Goal: Task Accomplishment & Management: Complete application form

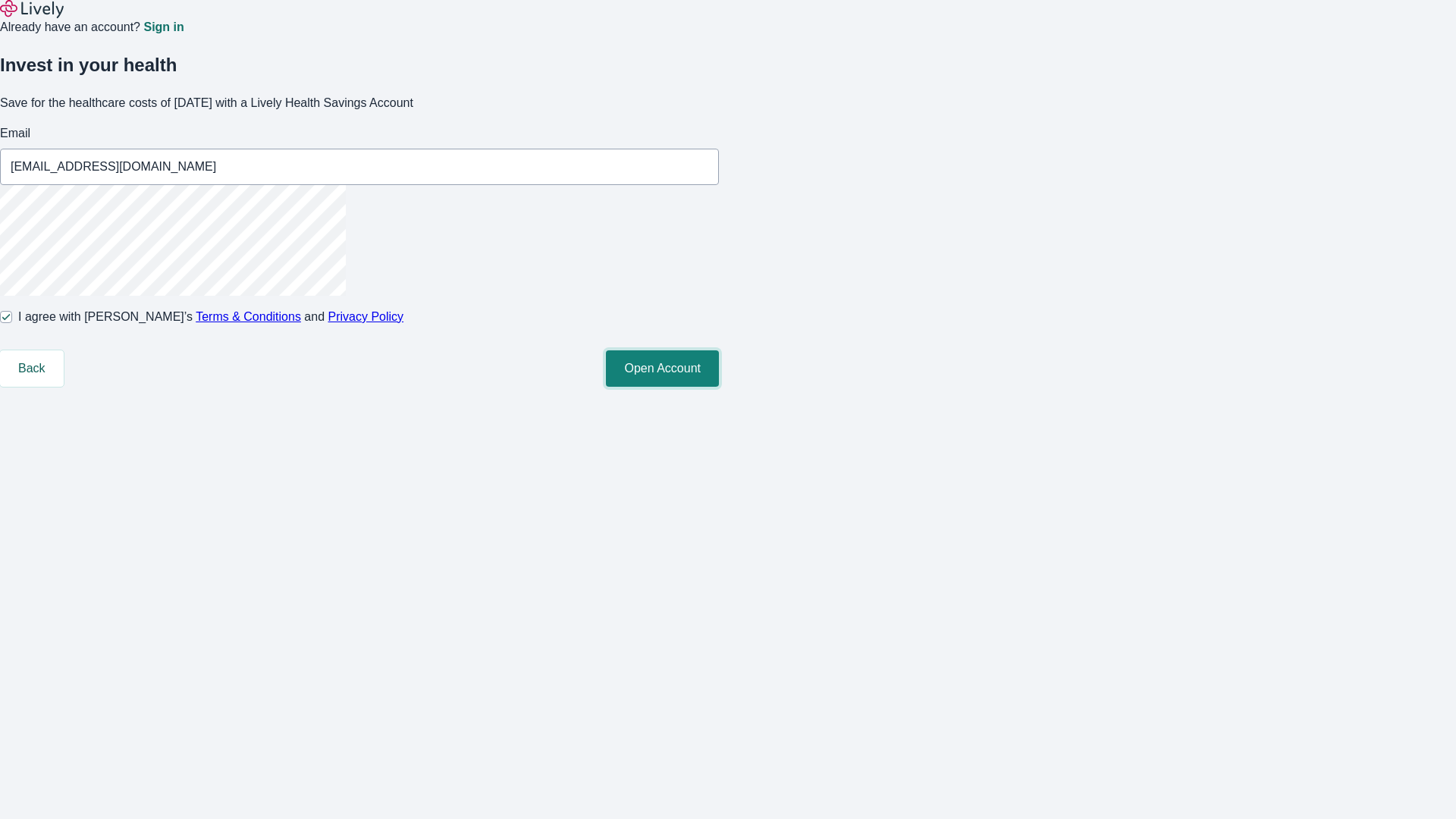
click at [719, 387] on button "Open Account" at bounding box center [662, 368] width 113 height 36
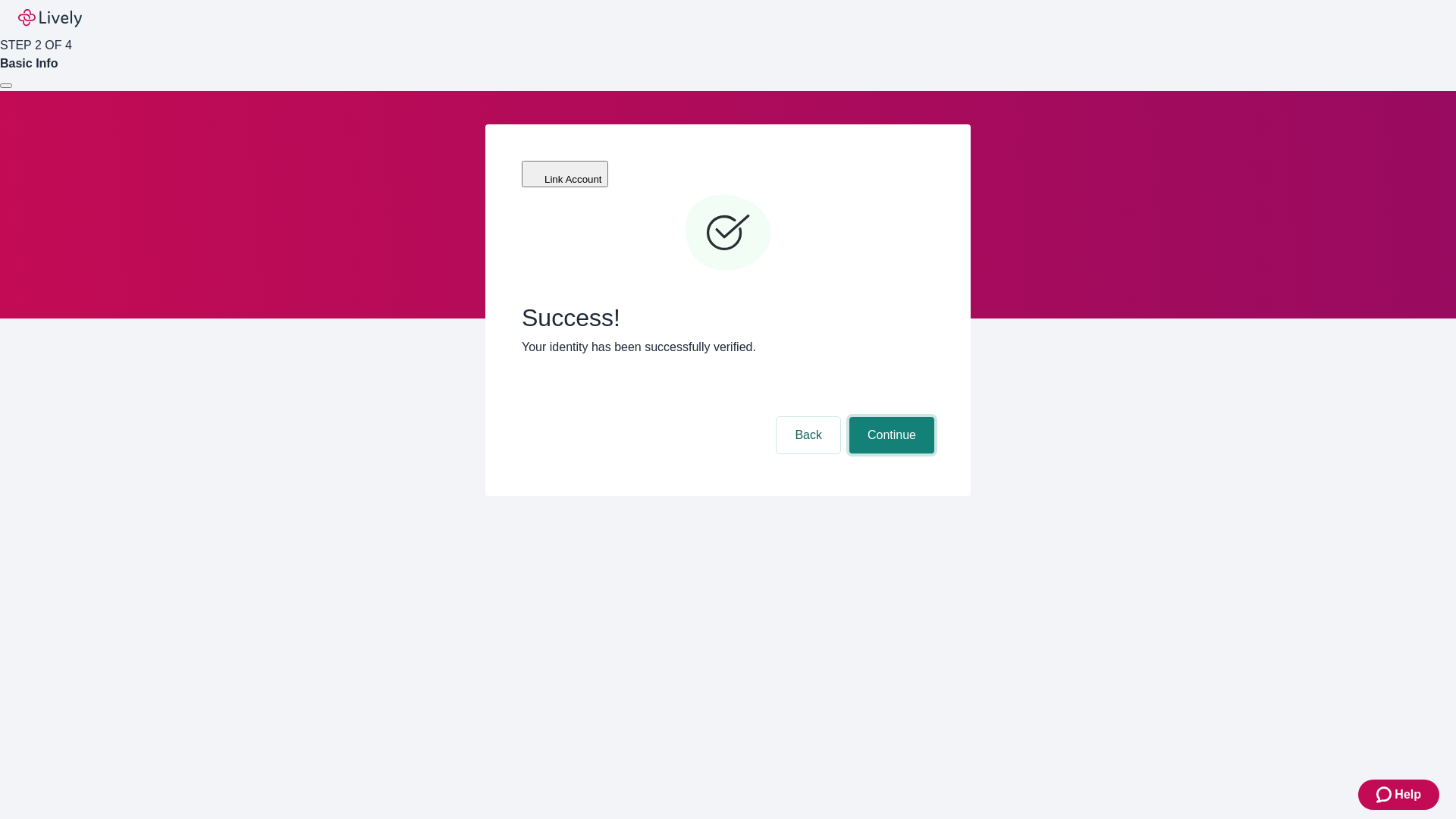
click at [889, 417] on button "Continue" at bounding box center [891, 435] width 85 height 36
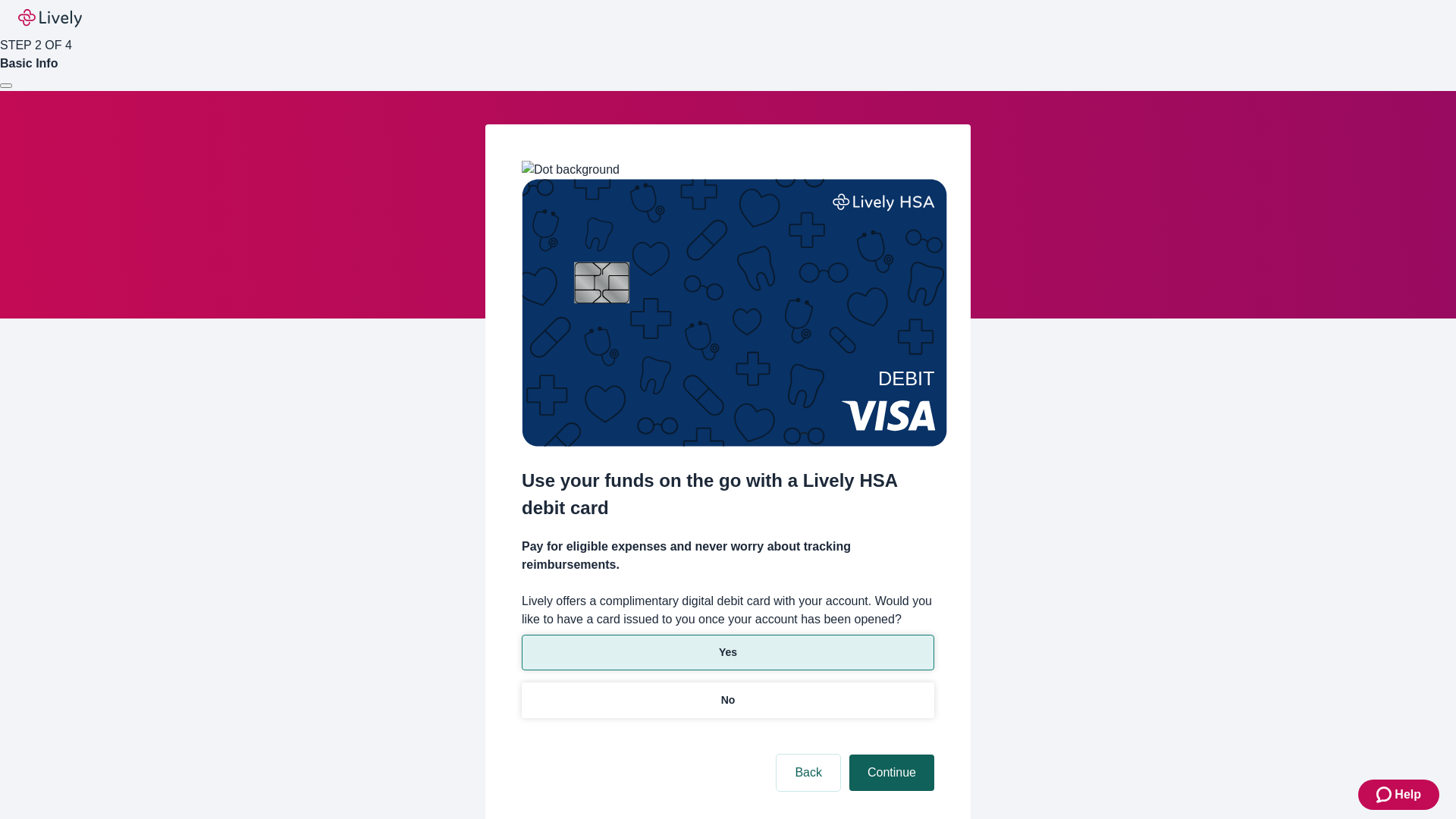
click at [728, 644] on p "Yes" at bounding box center [728, 652] width 18 height 16
click at [889, 754] on button "Continue" at bounding box center [891, 772] width 85 height 36
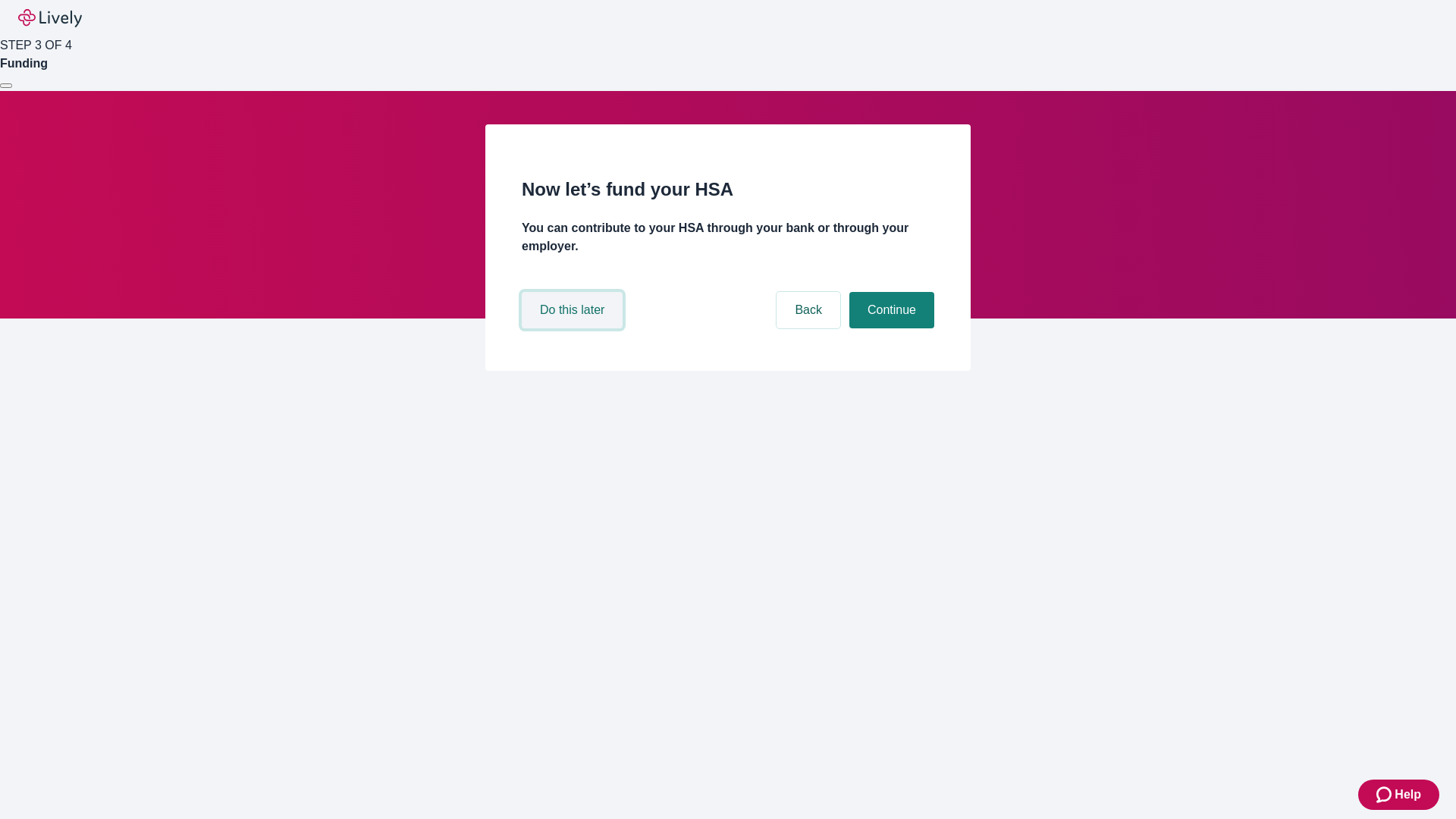
click at [574, 328] on button "Do this later" at bounding box center [572, 309] width 101 height 36
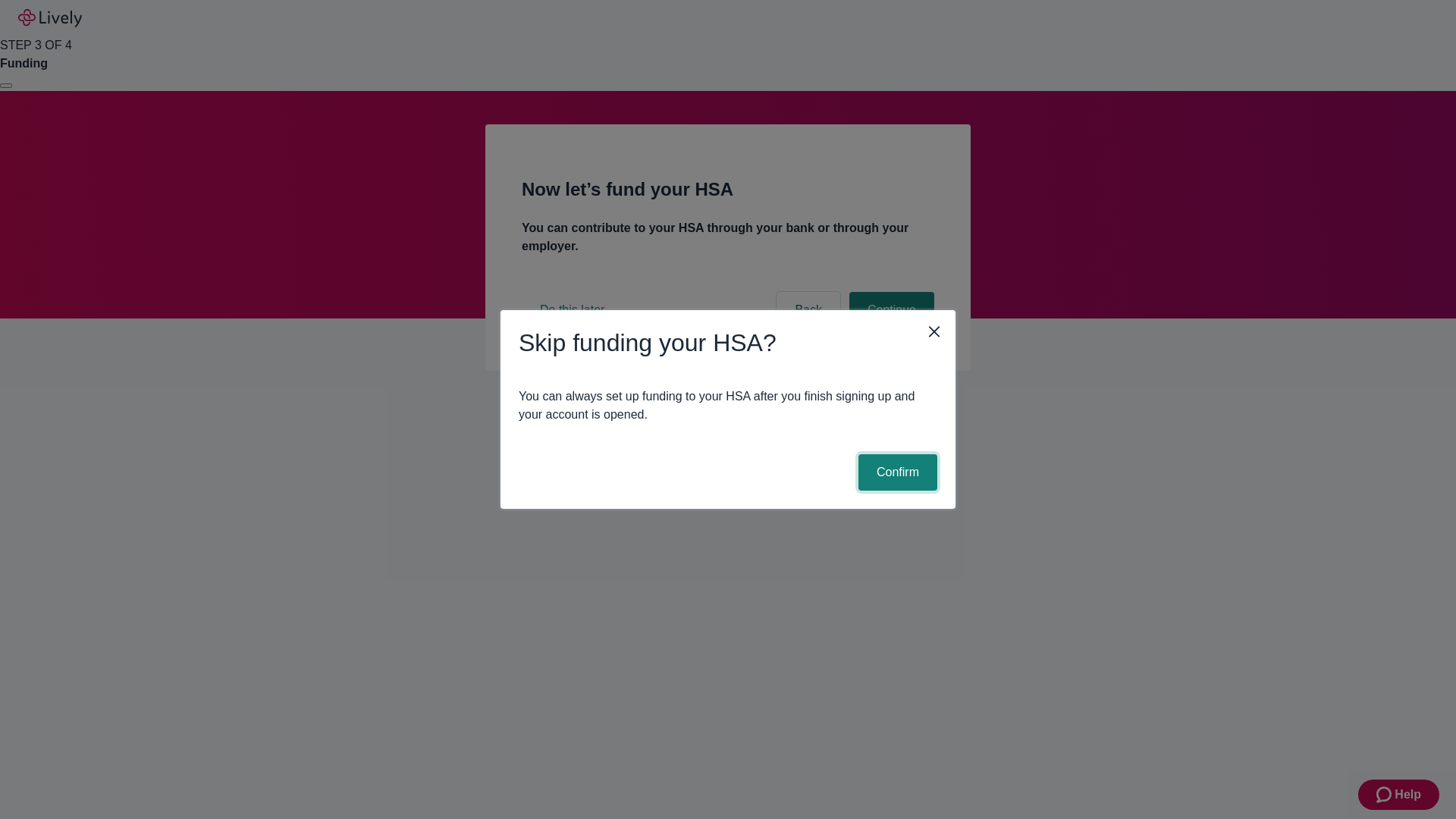
click at [896, 472] on button "Confirm" at bounding box center [898, 472] width 79 height 36
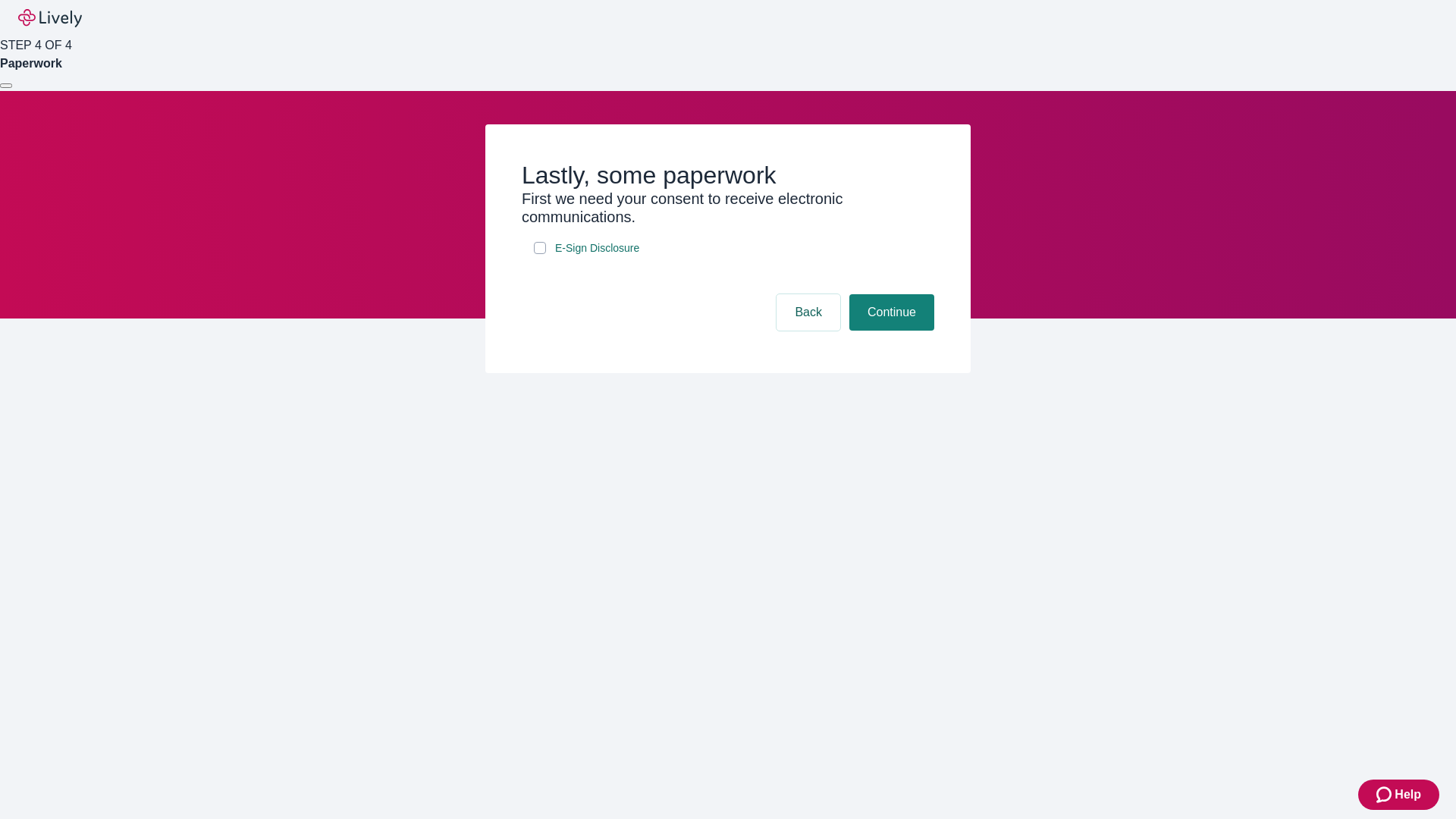
click at [540, 254] on input "E-Sign Disclosure" at bounding box center [540, 248] width 12 height 12
checkbox input "true"
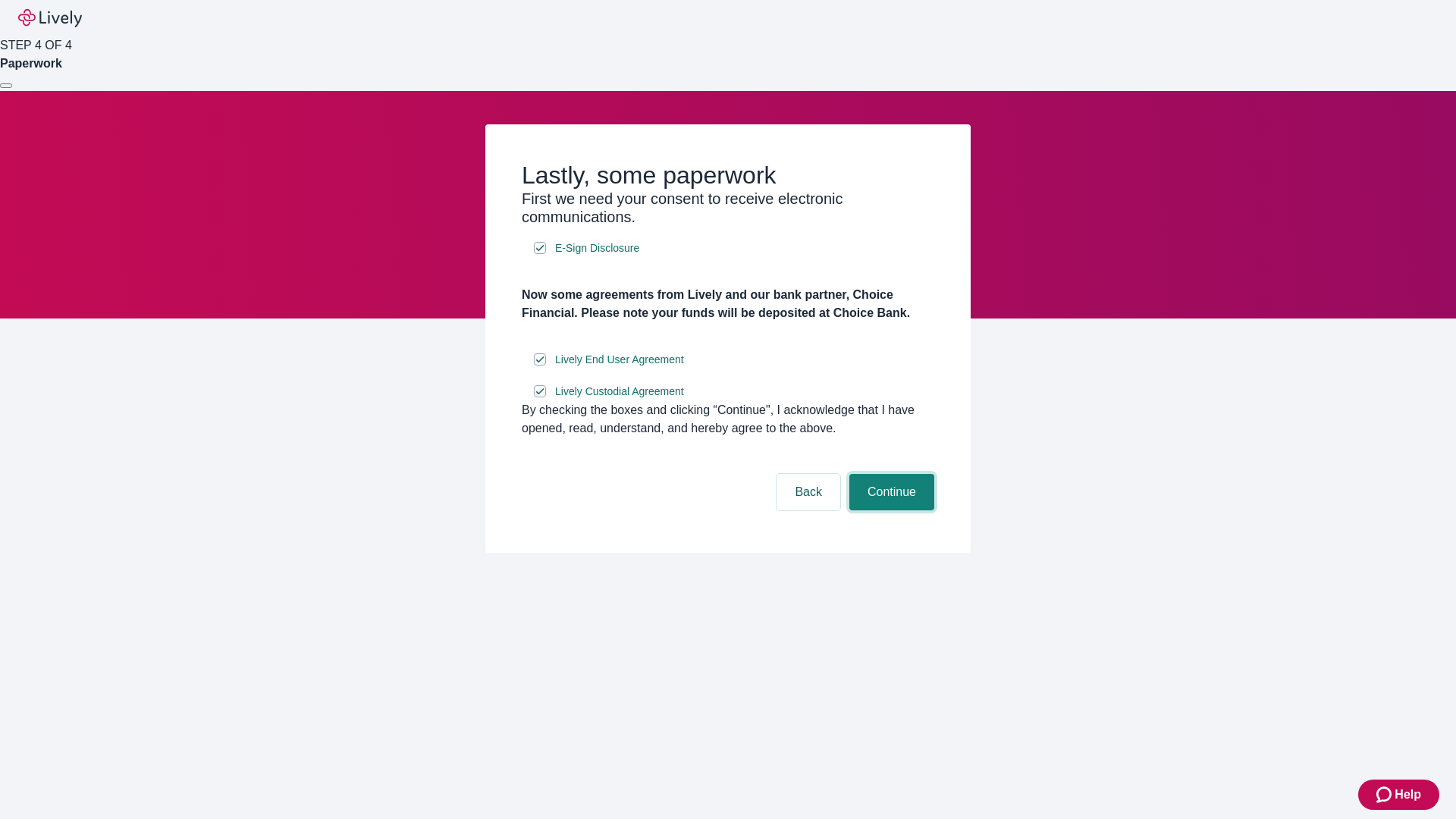
click at [889, 510] on button "Continue" at bounding box center [891, 492] width 85 height 36
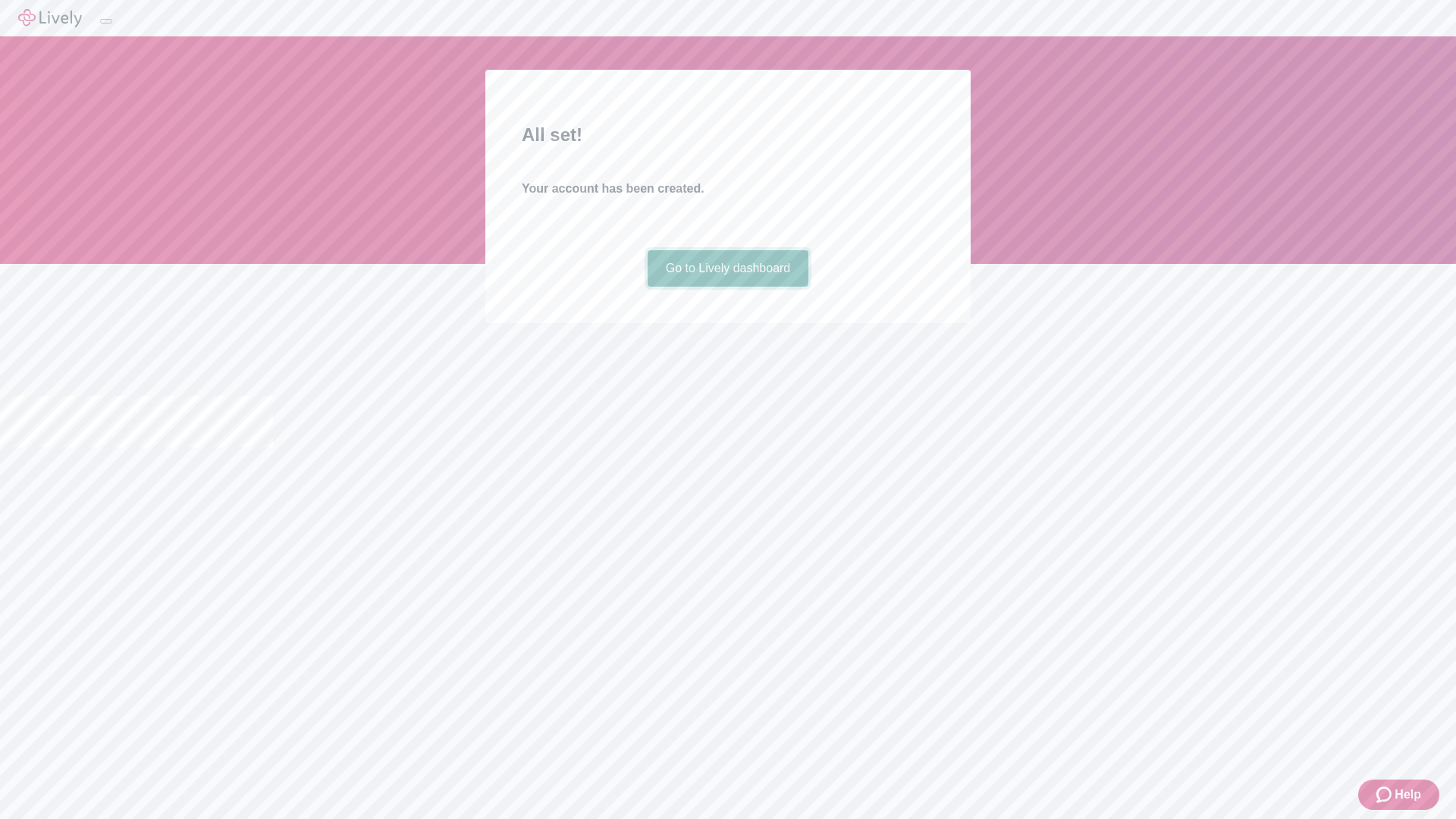
click at [728, 287] on link "Go to Lively dashboard" at bounding box center [728, 268] width 162 height 36
